Goal: Complete application form

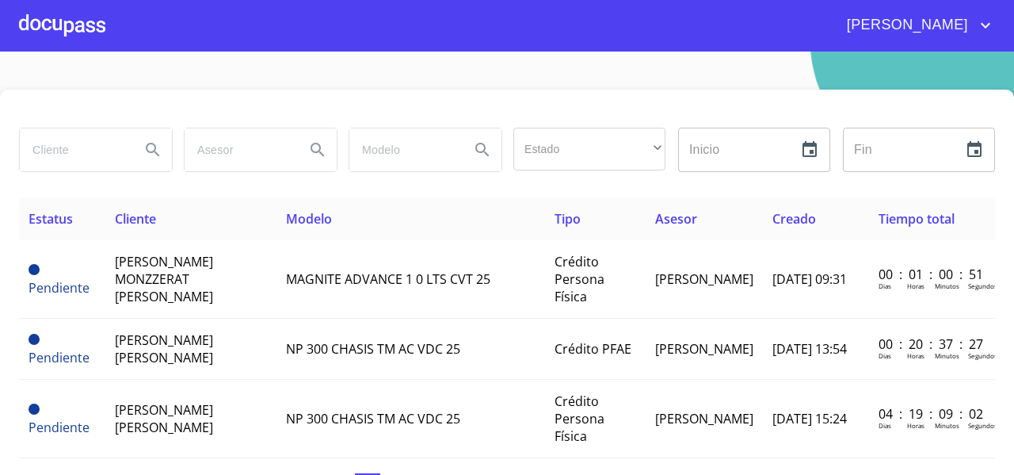
click at [68, 151] on input "search" at bounding box center [74, 149] width 108 height 43
click at [94, 148] on input "search" at bounding box center [74, 149] width 108 height 43
type input "[PERSON_NAME]"
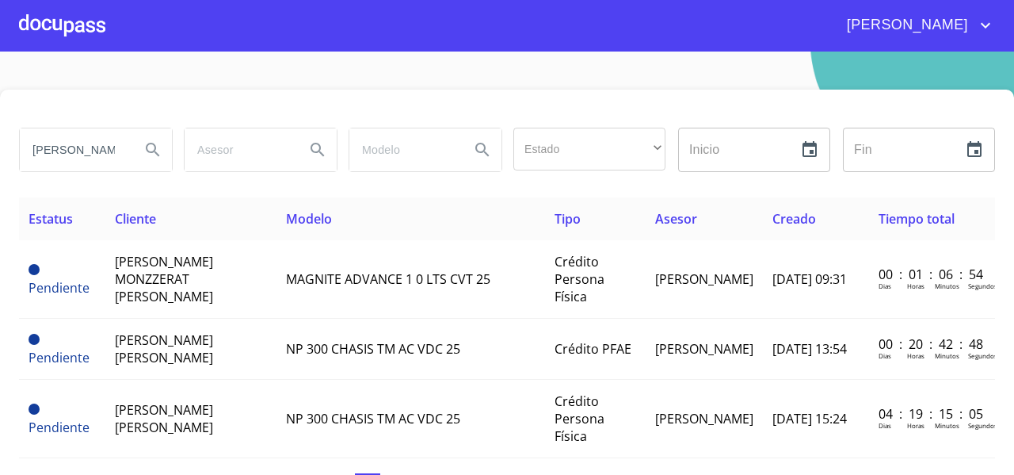
click at [190, 147] on input "search" at bounding box center [239, 149] width 108 height 43
click at [151, 156] on icon "Search" at bounding box center [152, 149] width 19 height 19
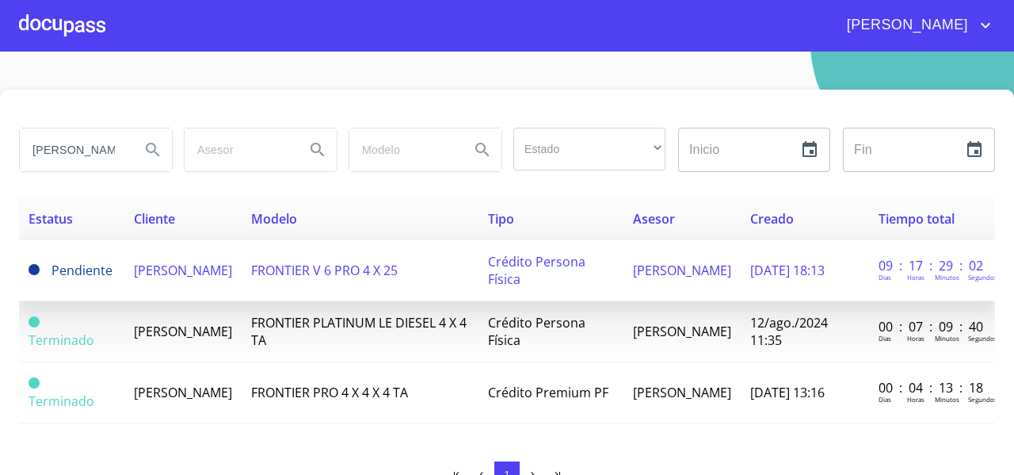
click at [163, 269] on span "[PERSON_NAME]" at bounding box center [183, 270] width 98 height 17
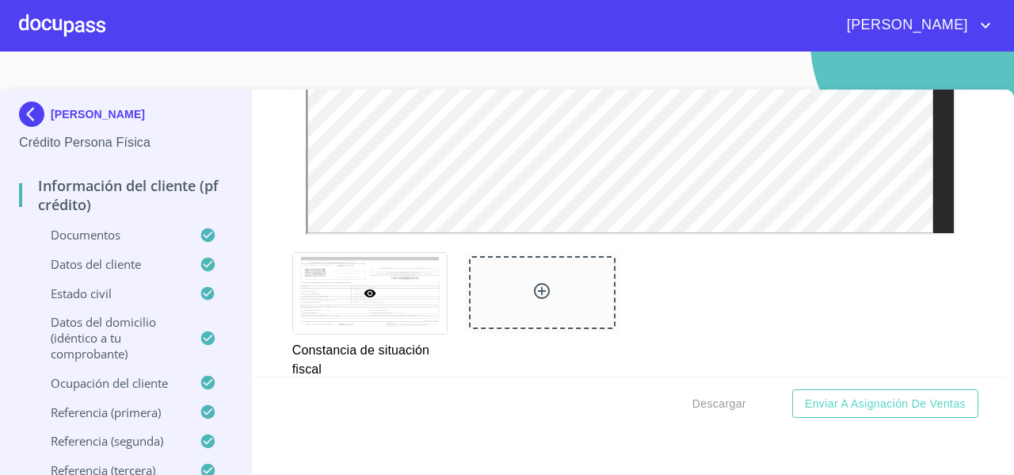
scroll to position [4212, 0]
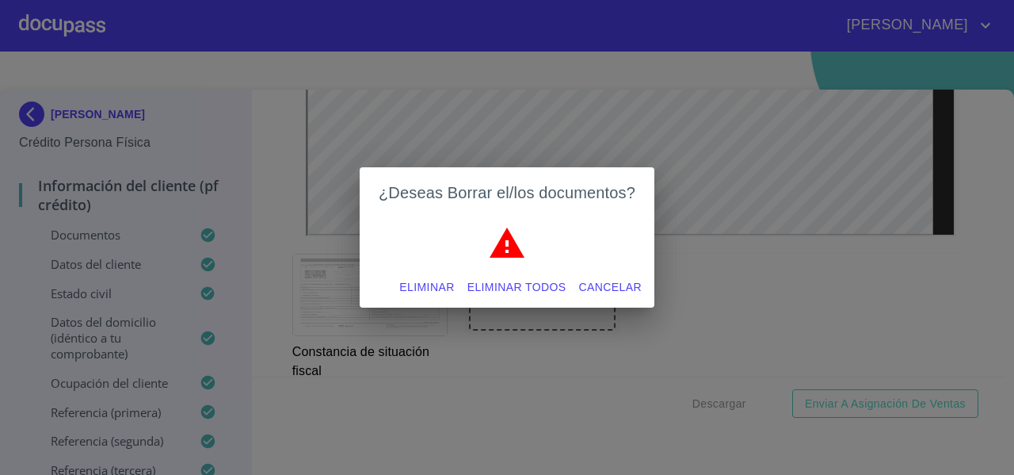
click at [477, 278] on span "Eliminar todos" at bounding box center [517, 287] width 99 height 20
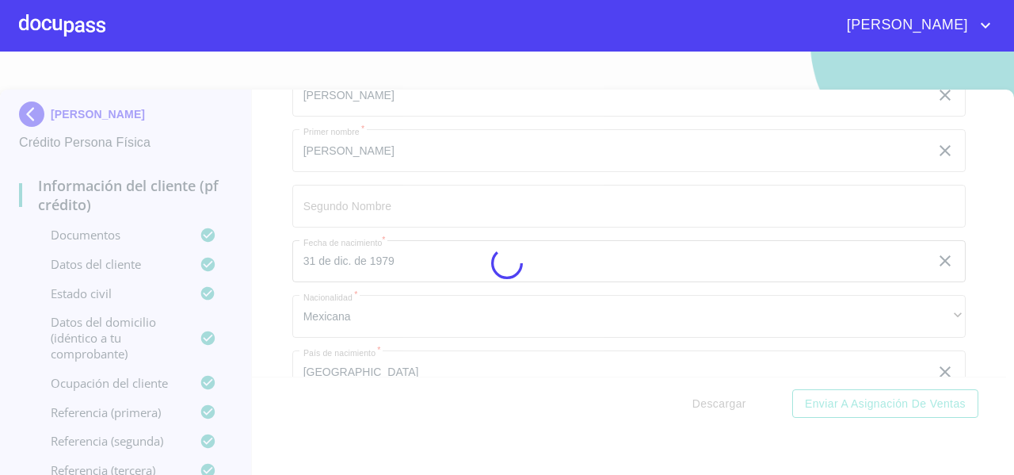
click at [359, 207] on div at bounding box center [507, 263] width 1014 height 423
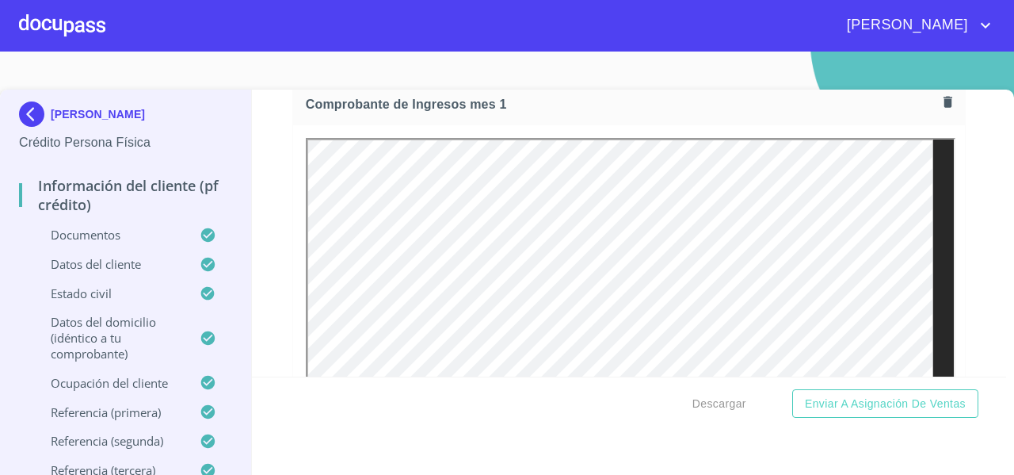
scroll to position [1757, 0]
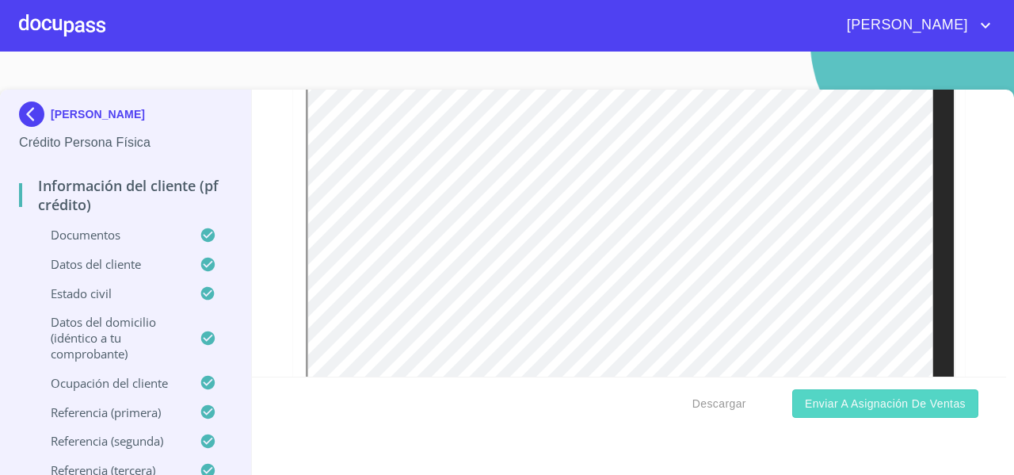
click at [868, 397] on span "Enviar a Asignación de Ventas" at bounding box center [885, 404] width 161 height 20
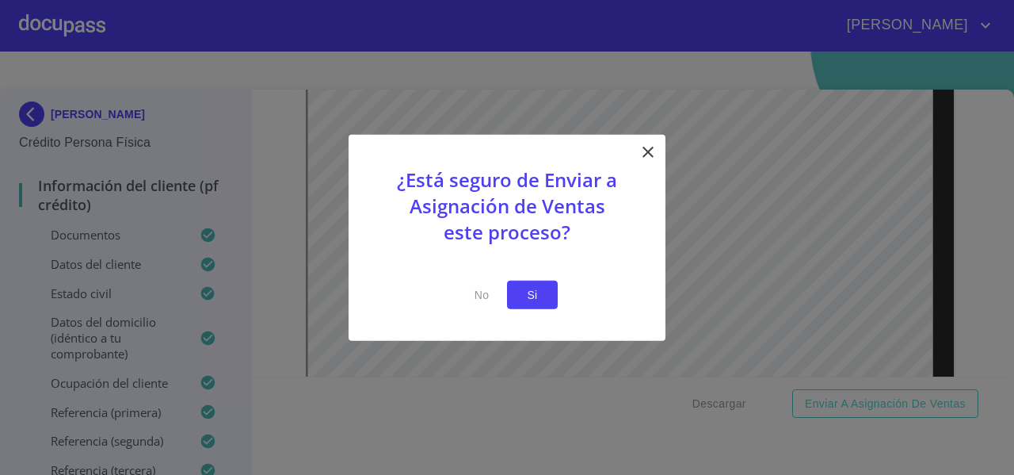
click at [537, 301] on span "Si" at bounding box center [532, 295] width 25 height 20
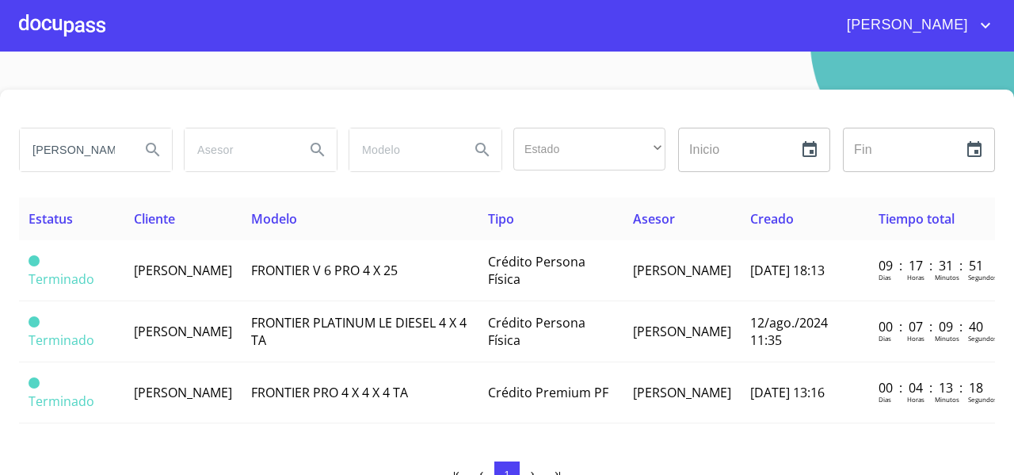
click at [79, 35] on div at bounding box center [62, 25] width 86 height 51
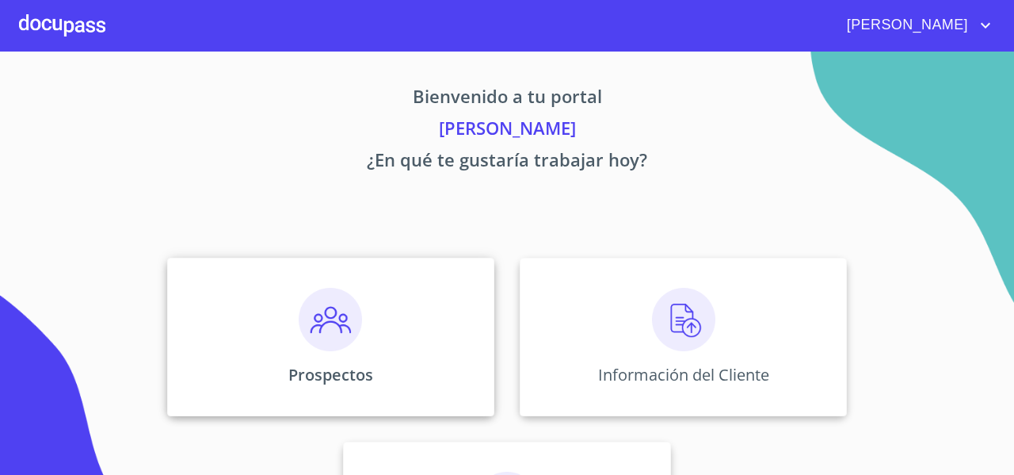
scroll to position [136, 0]
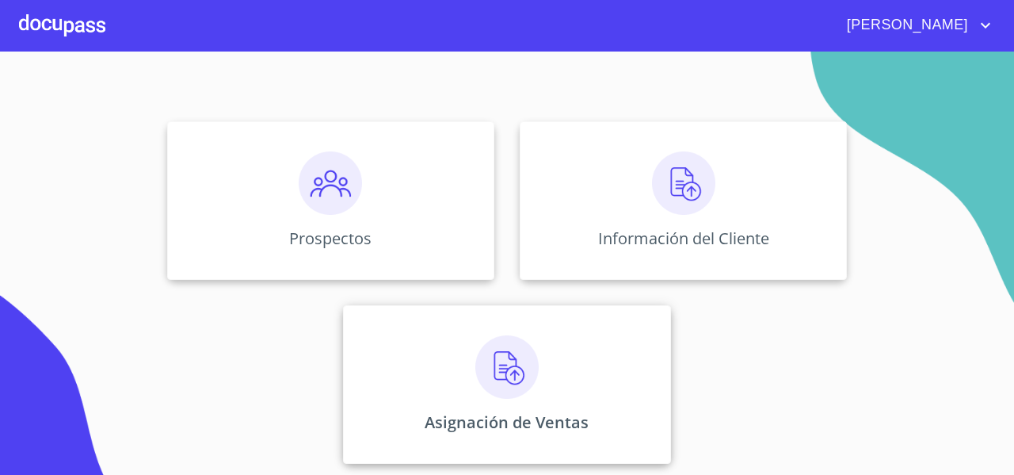
click at [434, 361] on div "Asignación de Ventas" at bounding box center [506, 384] width 327 height 159
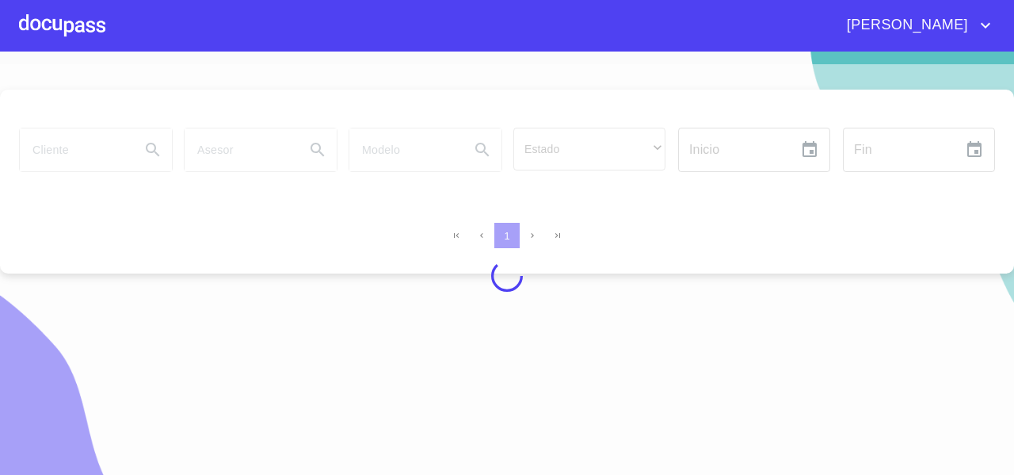
click at [63, 151] on div at bounding box center [507, 275] width 1014 height 423
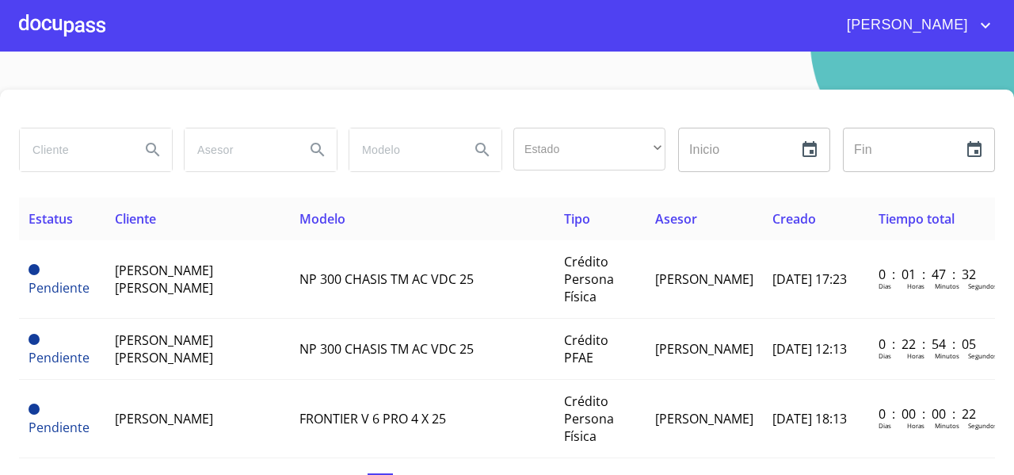
click at [63, 151] on input "search" at bounding box center [74, 149] width 108 height 43
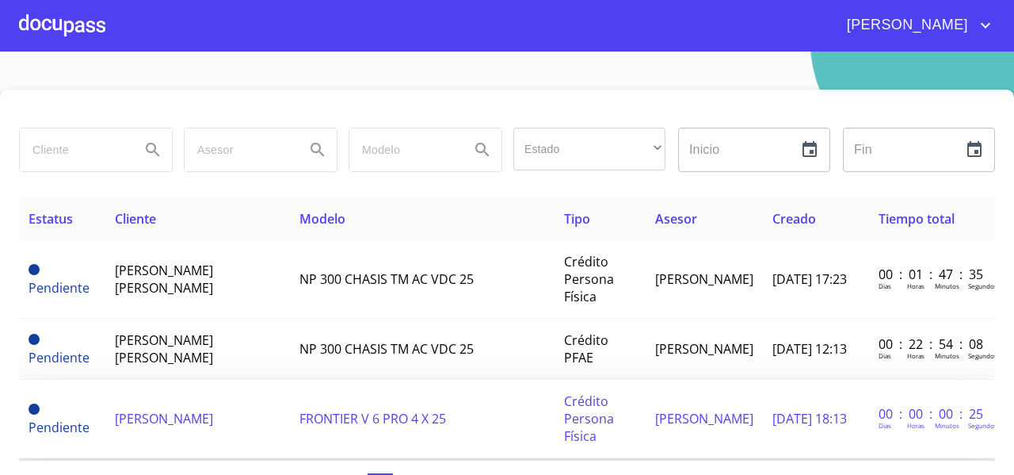
click at [130, 418] on span "[PERSON_NAME]" at bounding box center [164, 418] width 98 height 17
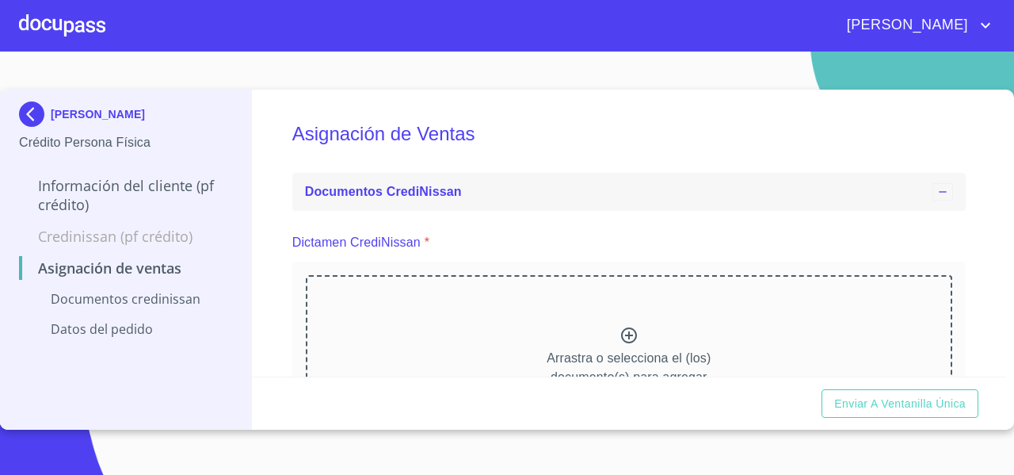
drag, startPoint x: 504, startPoint y: 246, endPoint x: 523, endPoint y: 182, distance: 66.2
click at [523, 182] on ul "Documentos CrediNissan Dictamen CrediNissan * Arrastra o selecciona el (los) do…" at bounding box center [629, 317] width 674 height 303
click at [468, 326] on div "Arrastra o selecciona el (los) documento(s) para agregar" at bounding box center [629, 356] width 647 height 162
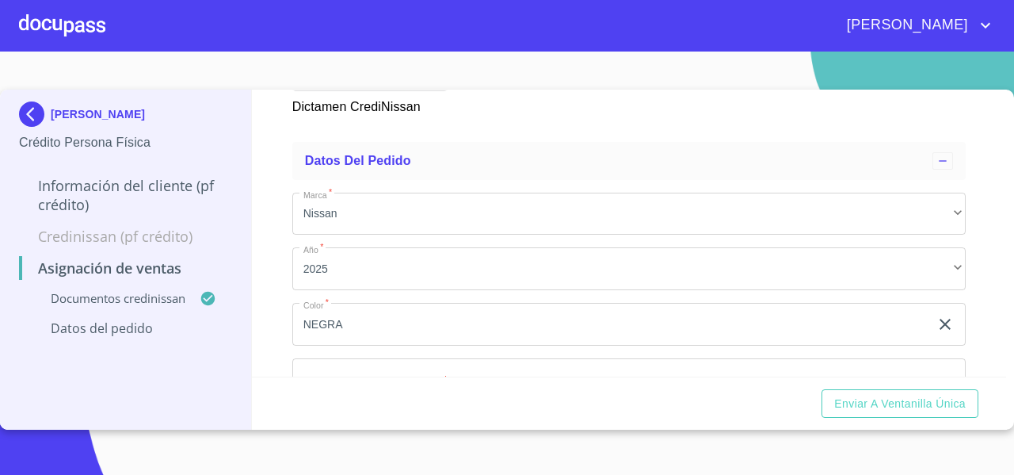
scroll to position [518, 0]
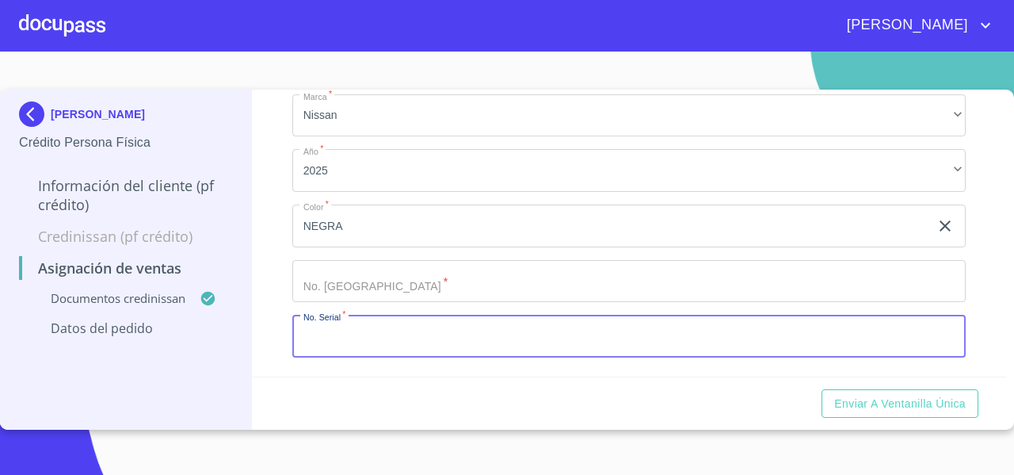
click at [525, 328] on input "Marca   *" at bounding box center [629, 336] width 674 height 43
paste input "[US_VEHICLE_IDENTIFICATION_NUMBER]"
type input "[US_VEHICLE_IDENTIFICATION_NUMBER]"
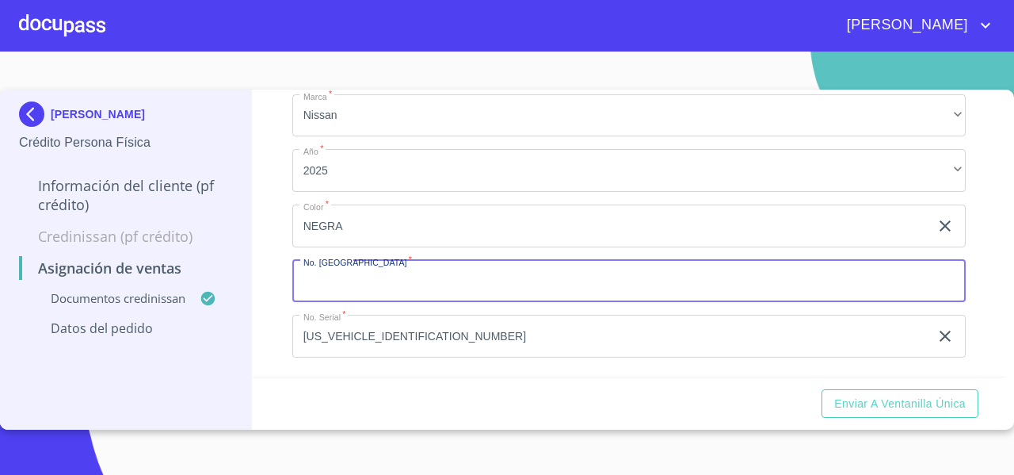
click at [377, 300] on input "Marca   *" at bounding box center [629, 281] width 674 height 43
type input "11875"
click at [281, 351] on div "Asignación de Ventas Documentos CrediNissan Dictamen CrediNissan * Dictamen Cre…" at bounding box center [629, 233] width 755 height 287
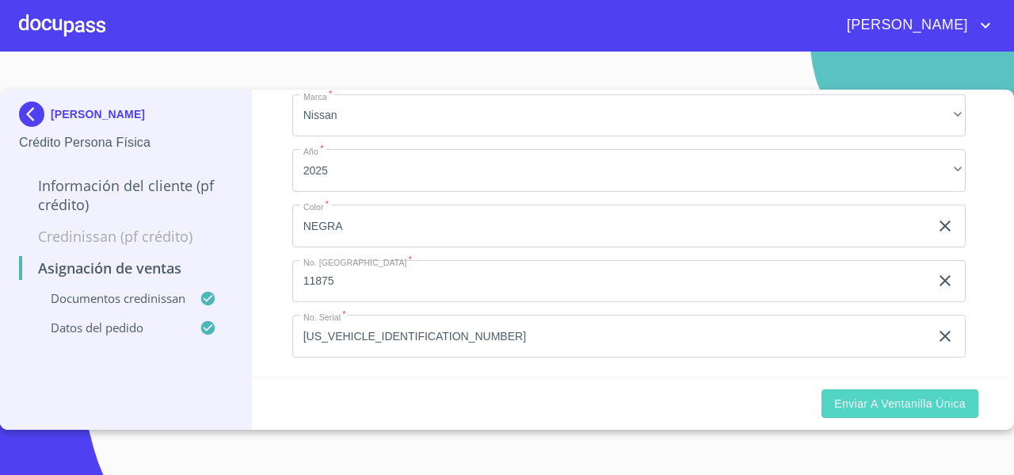
click at [880, 410] on span "Enviar a Ventanilla única" at bounding box center [901, 404] width 132 height 20
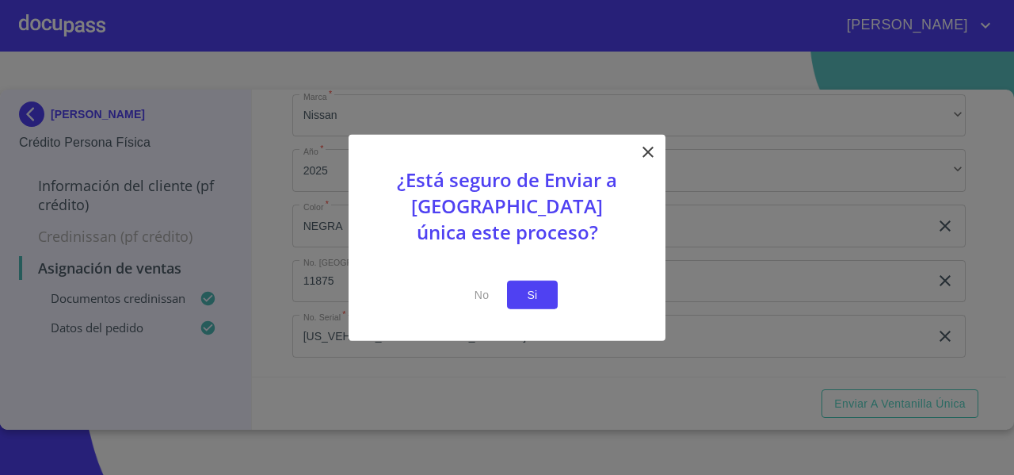
click at [529, 295] on span "Si" at bounding box center [532, 295] width 25 height 20
